Goal: Task Accomplishment & Management: Use online tool/utility

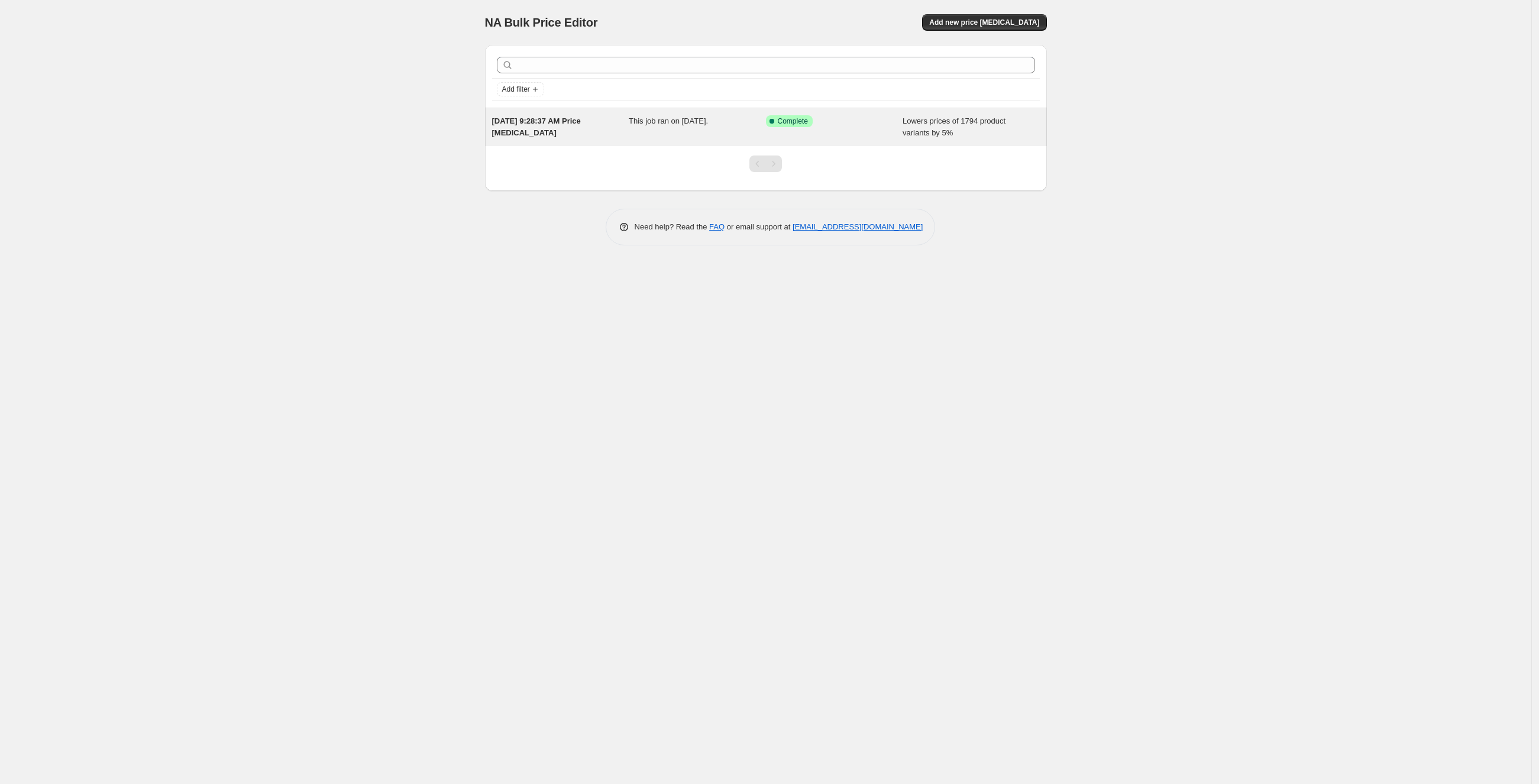
click at [872, 127] on div "Success Complete Complete" at bounding box center [835, 127] width 137 height 24
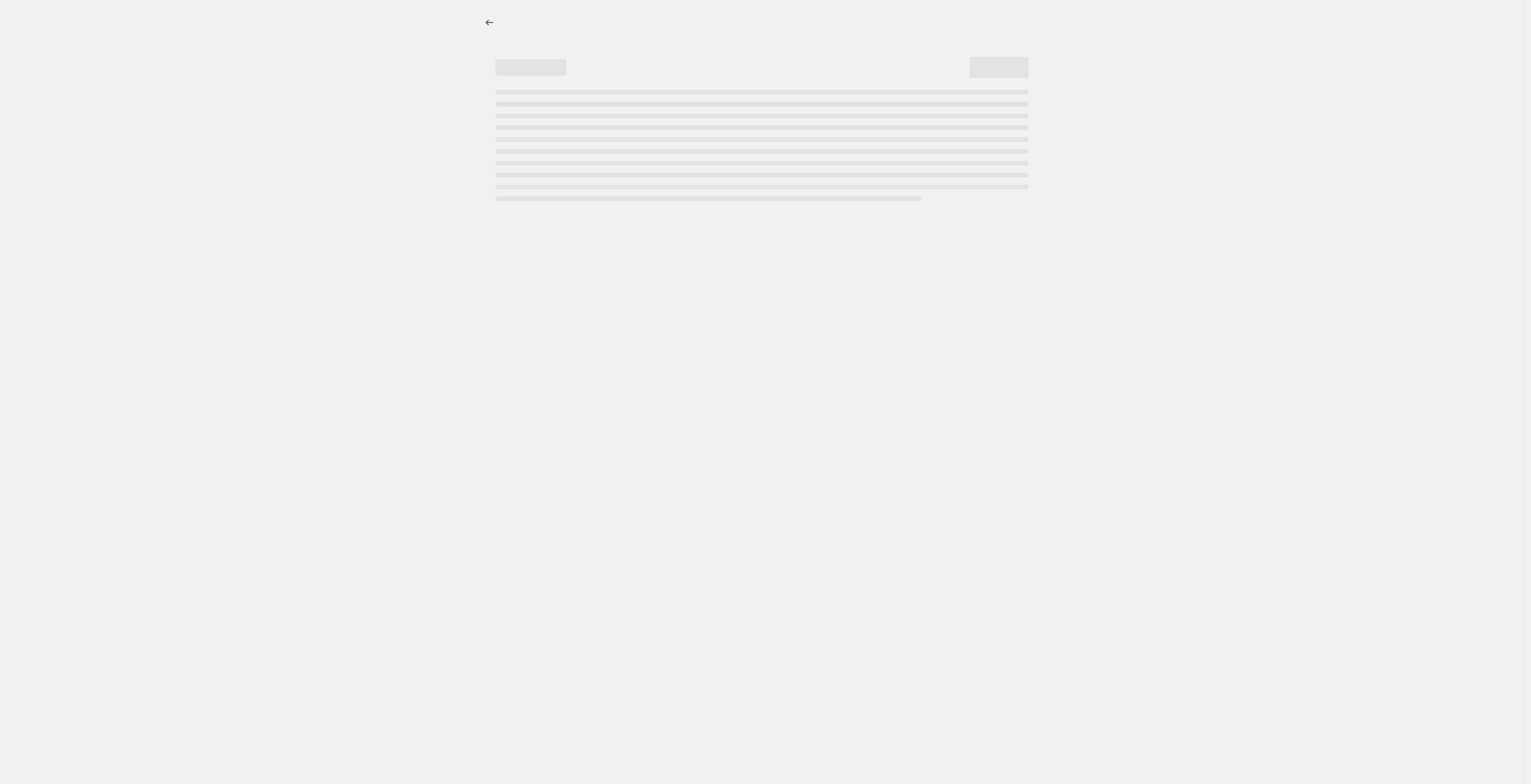
select select "percentage"
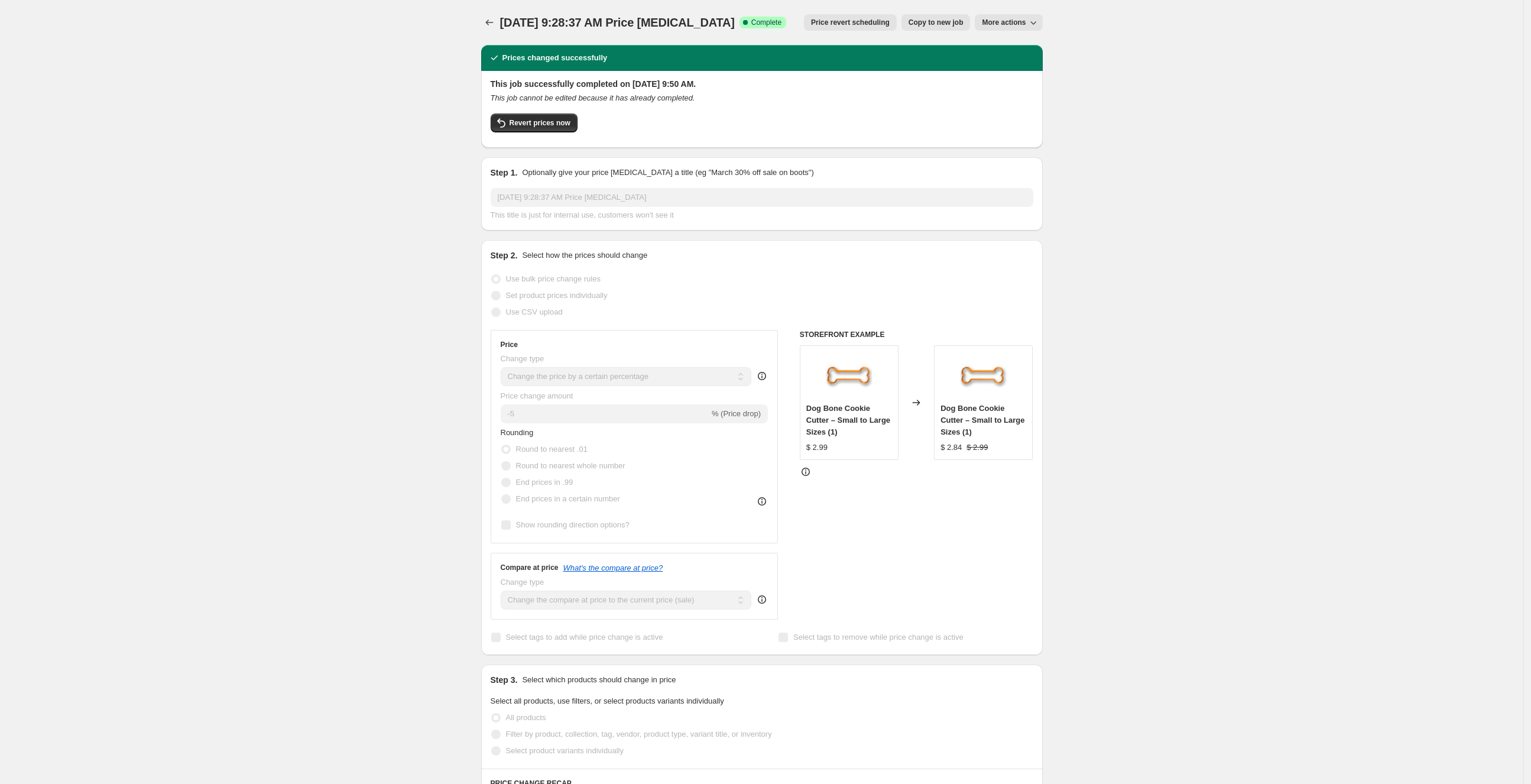
click at [1036, 23] on icon "button" at bounding box center [1034, 23] width 6 height 4
click at [245, 156] on div "May 10, 2023, 9:28:37 AM Price change job. This page is ready May 10, 2023, 9:2…" at bounding box center [761, 634] width 1523 height 1268
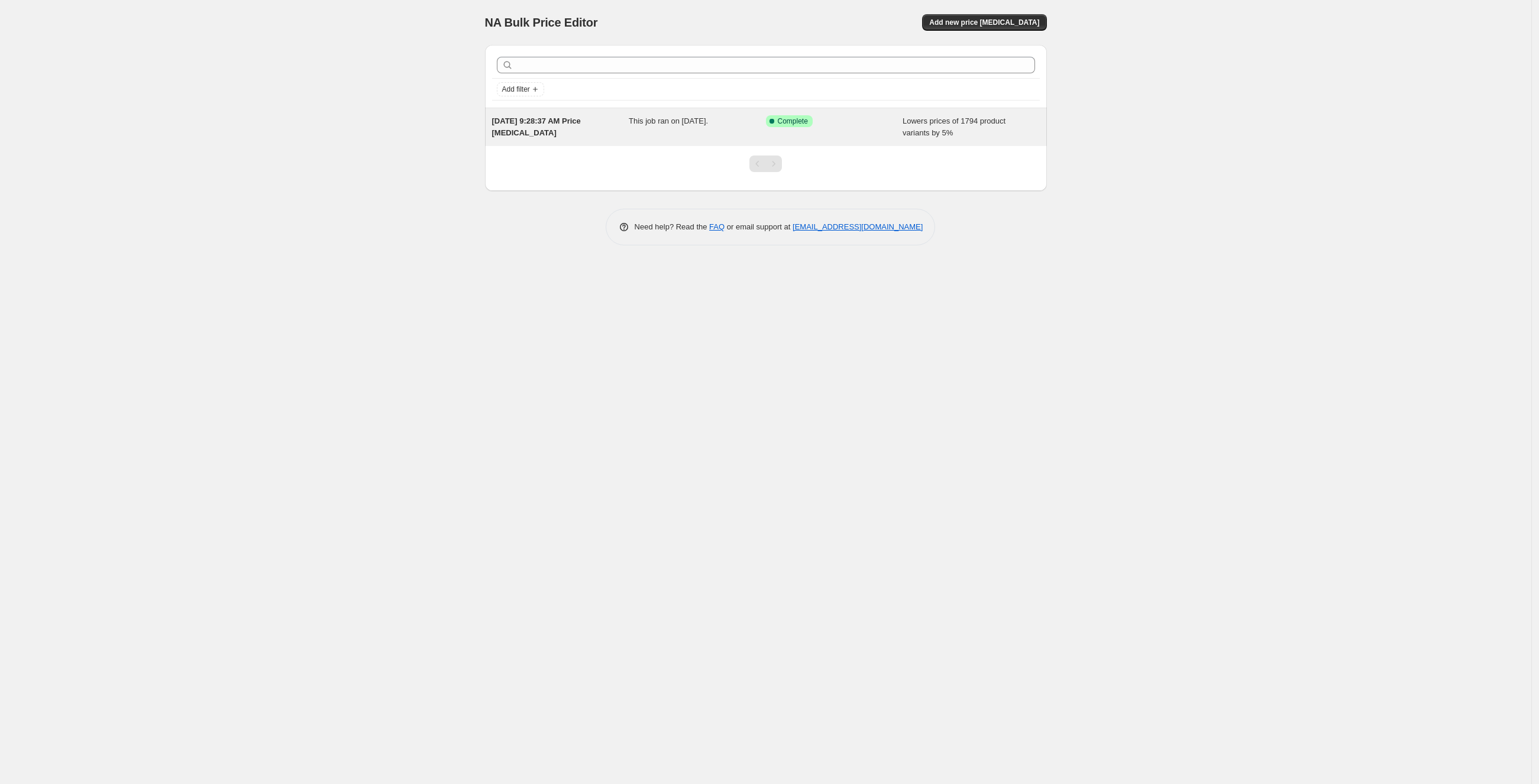
click at [552, 125] on span "[DATE] 9:28:37 AM Price [MEDICAL_DATA]" at bounding box center [536, 127] width 89 height 21
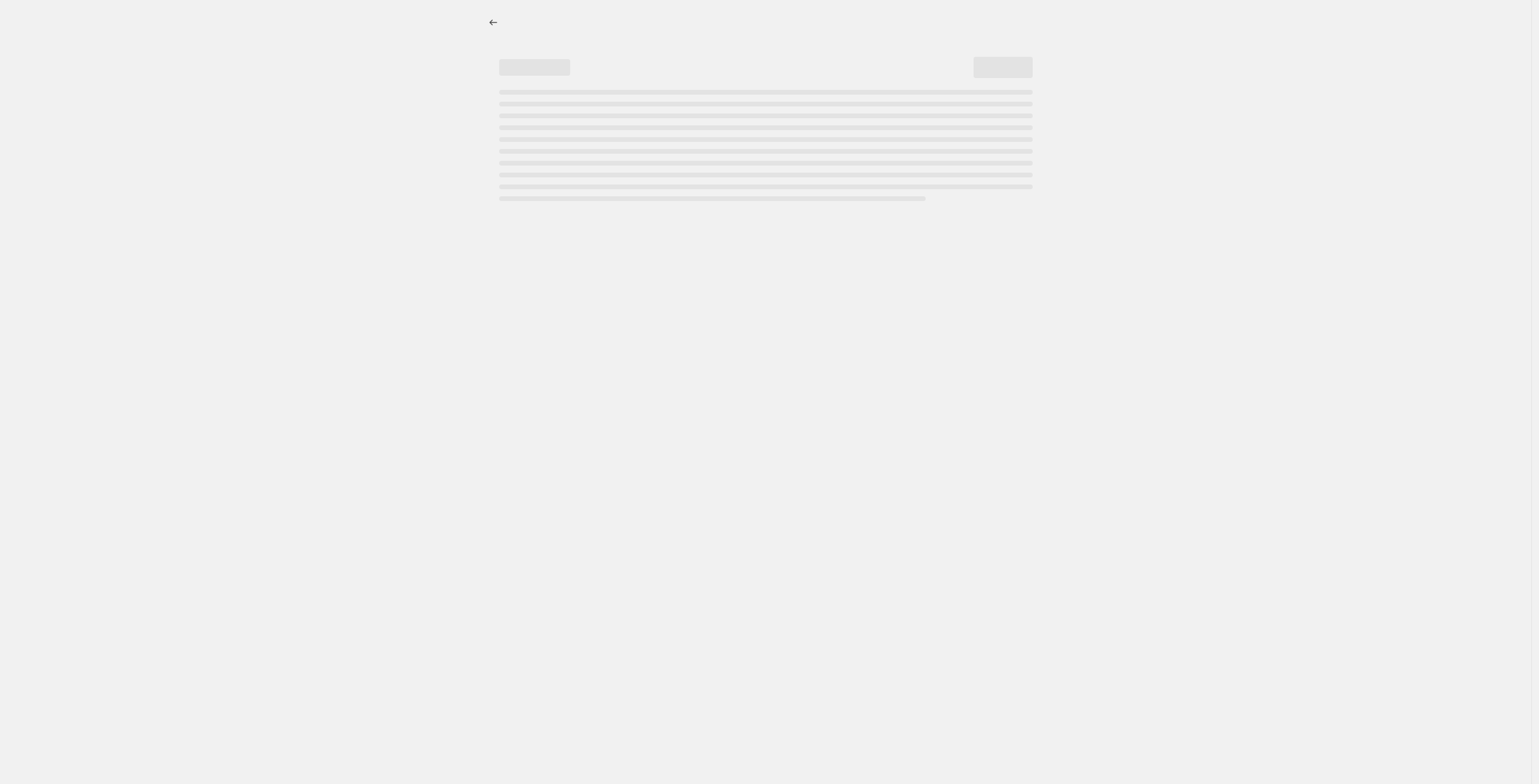
select select "percentage"
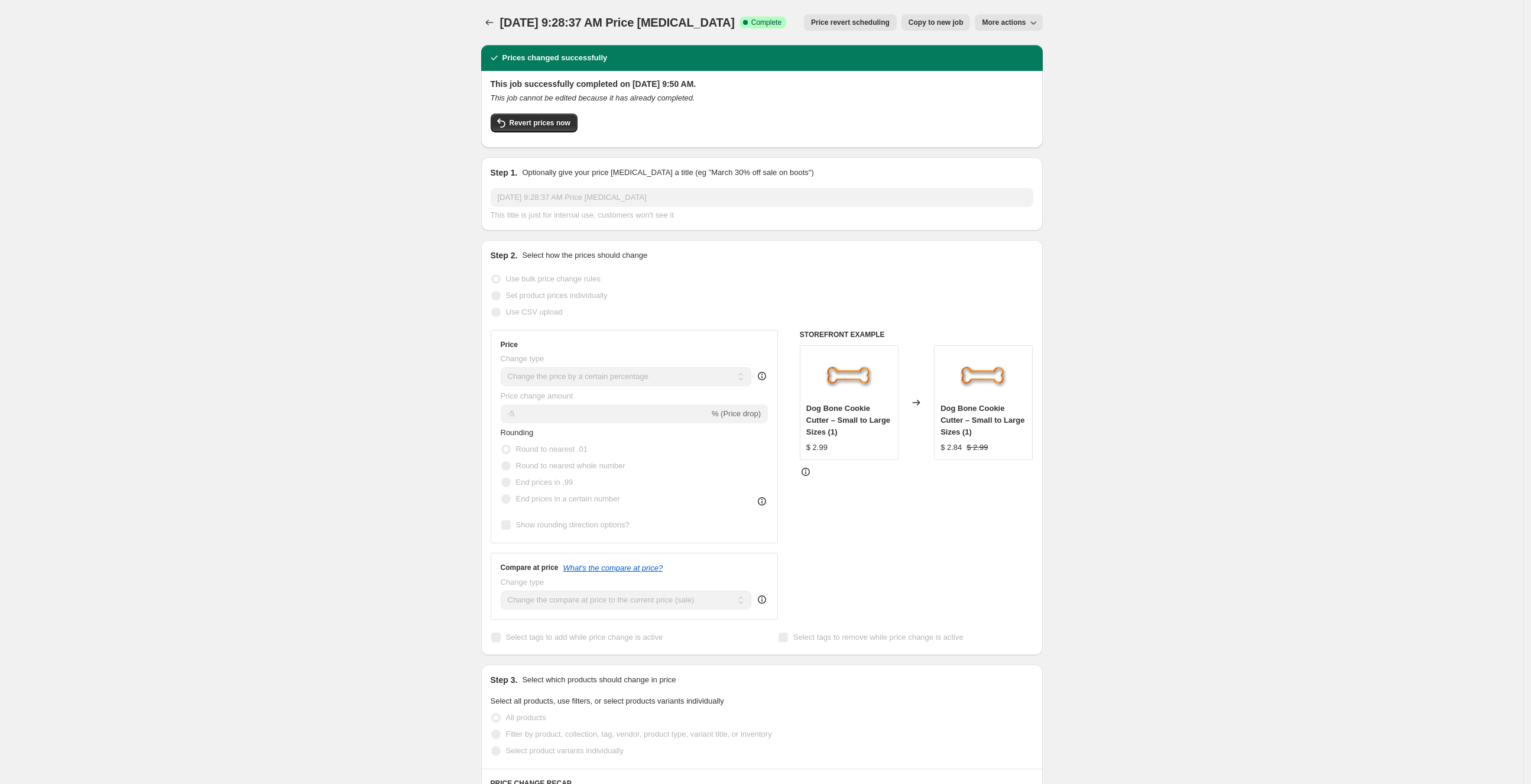
click at [1019, 17] on button "More actions" at bounding box center [1009, 23] width 67 height 17
click at [657, 20] on span "[DATE] 9:28:37 AM Price [MEDICAL_DATA]" at bounding box center [617, 23] width 235 height 13
click at [487, 24] on icon "Price change jobs" at bounding box center [490, 23] width 12 height 12
